Goal: Transaction & Acquisition: Purchase product/service

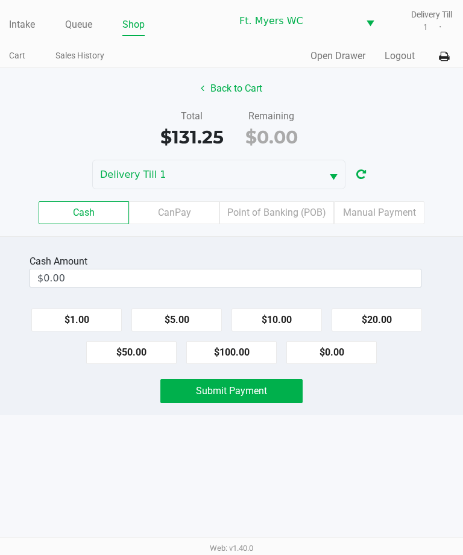
click at [242, 90] on button "Back to Cart" at bounding box center [231, 88] width 77 height 23
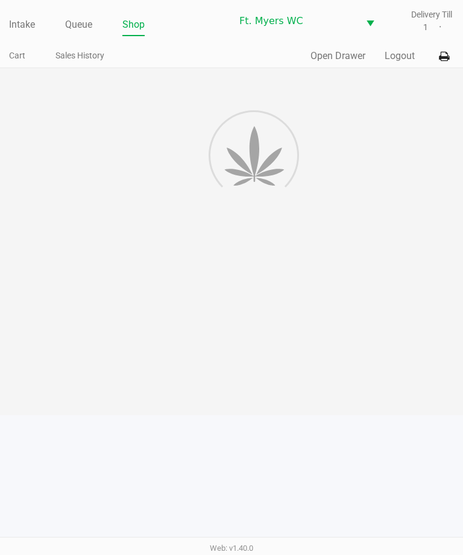
click at [73, 17] on link "Queue" at bounding box center [78, 24] width 27 height 17
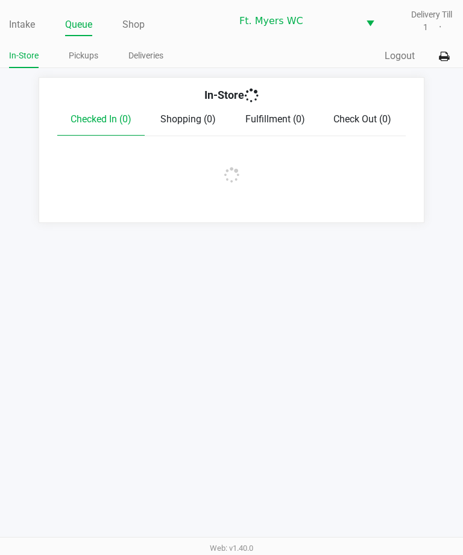
click at [139, 57] on link "Deliveries" at bounding box center [145, 55] width 35 height 15
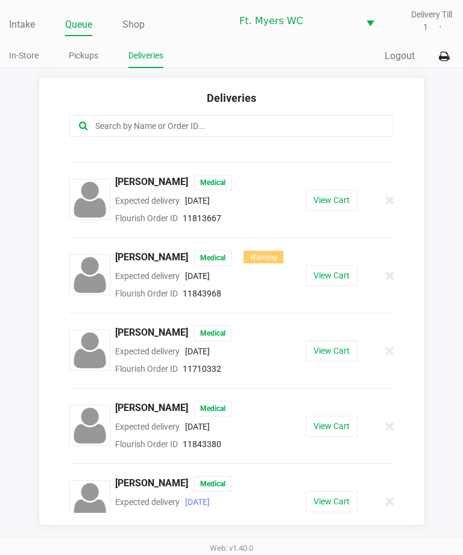
scroll to position [52, 0]
click at [336, 513] on button "View Cart" at bounding box center [332, 502] width 52 height 21
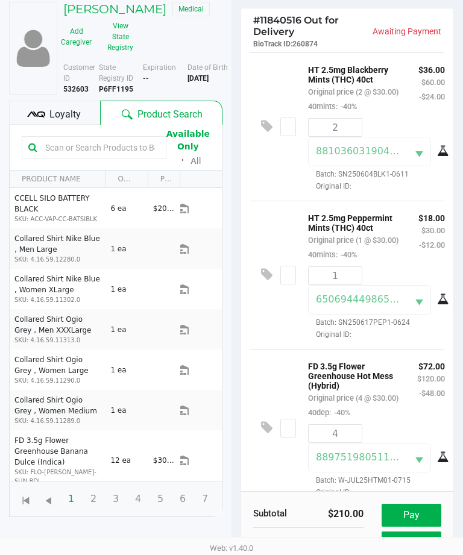
scroll to position [117, 0]
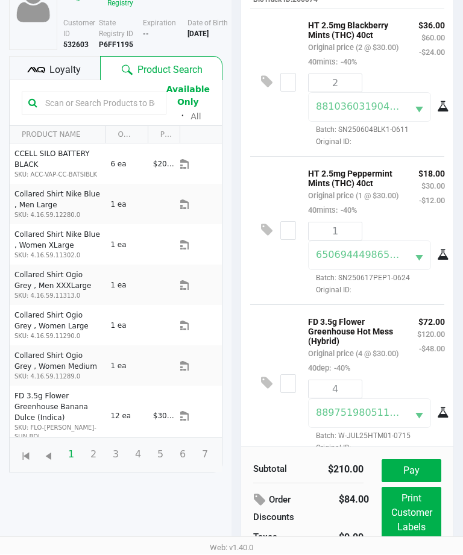
click at [48, 65] on div "Loyalty" at bounding box center [54, 69] width 91 height 24
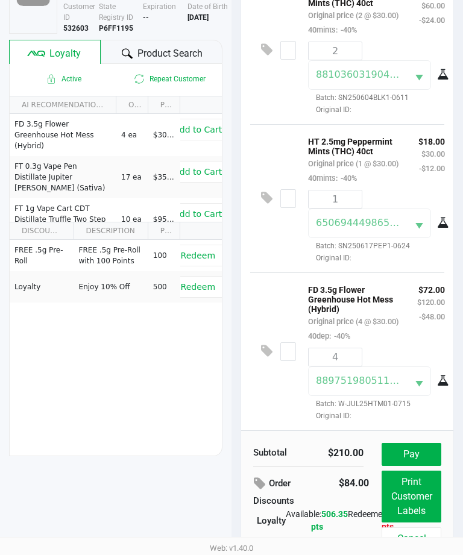
scroll to position [154, 0]
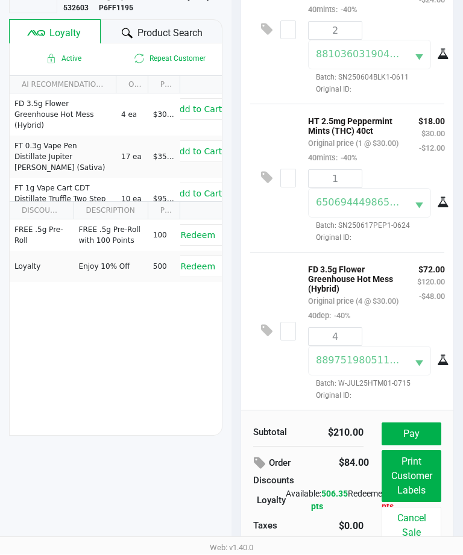
click at [194, 267] on span "Redeem" at bounding box center [198, 267] width 34 height 10
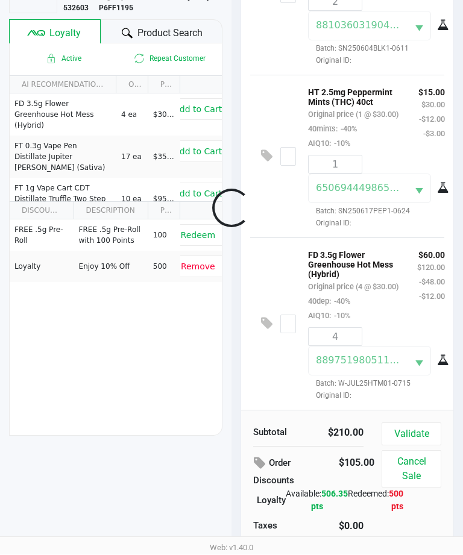
scroll to position [107, 0]
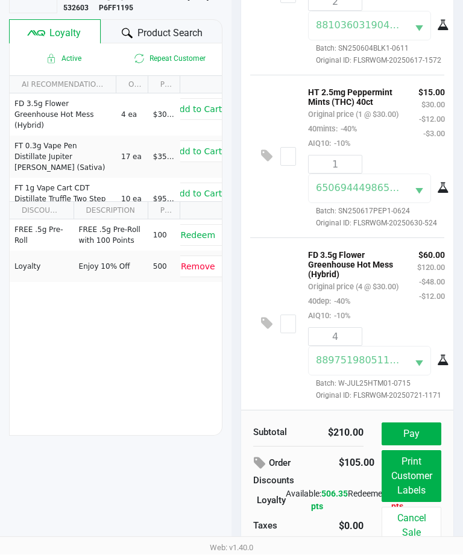
click at [426, 435] on button "Pay" at bounding box center [412, 434] width 60 height 23
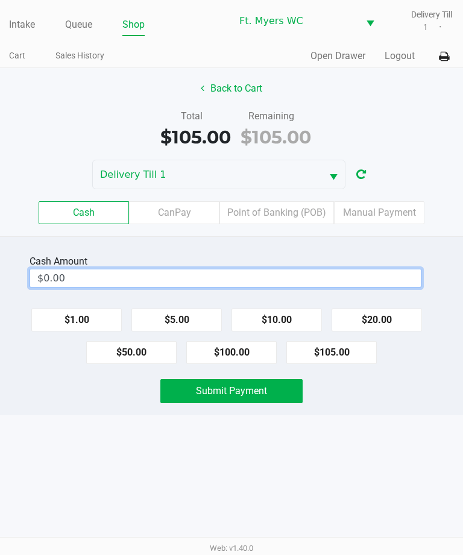
click at [76, 284] on input "$0.00" at bounding box center [225, 278] width 391 height 17
click at [87, 277] on input "0" at bounding box center [225, 278] width 391 height 17
click at [337, 351] on button "$105.00" at bounding box center [331, 352] width 90 height 23
type input "$105.00"
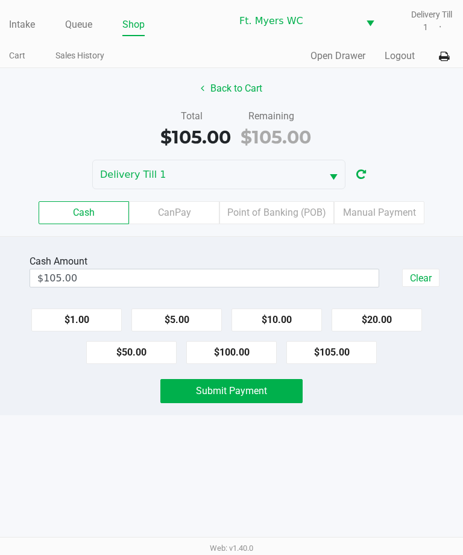
click at [271, 389] on button "Submit Payment" at bounding box center [231, 391] width 142 height 24
